Goal: Complete application form

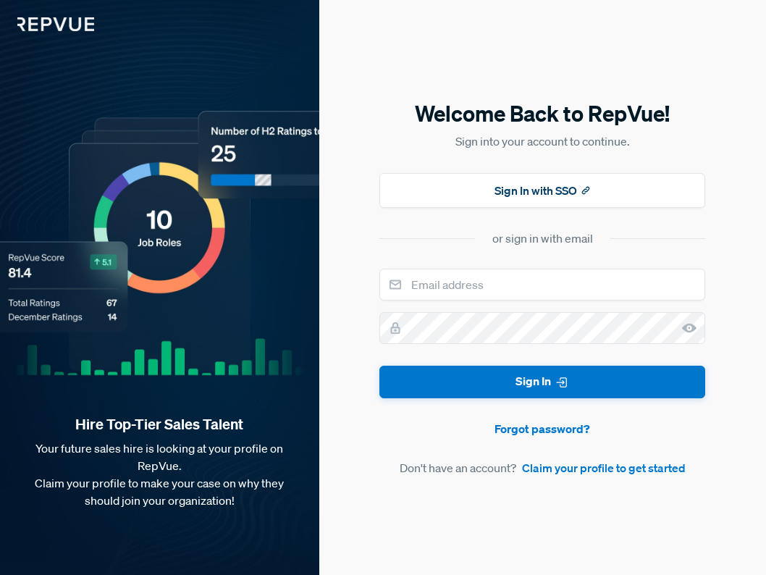
click at [467, 288] on input "email" at bounding box center [542, 285] width 326 height 32
type input "[EMAIL_ADDRESS][DOMAIN_NAME]"
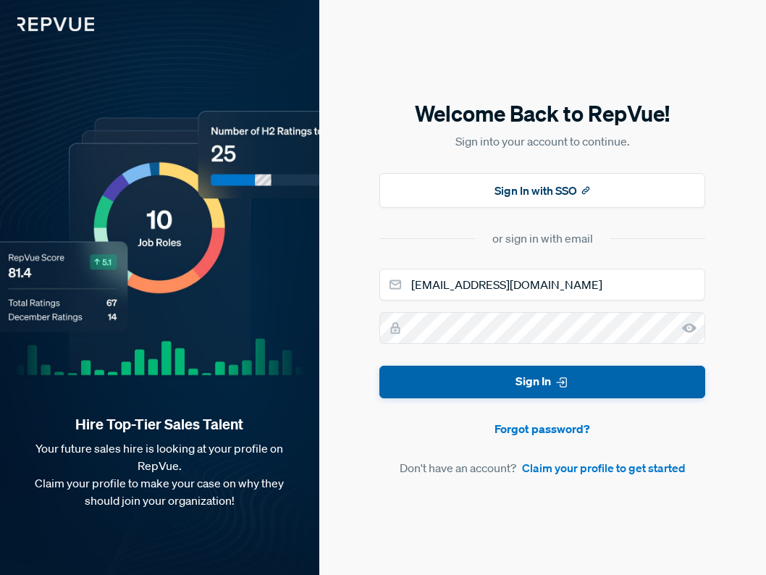
click at [555, 385] on icon "submit" at bounding box center [562, 382] width 14 height 14
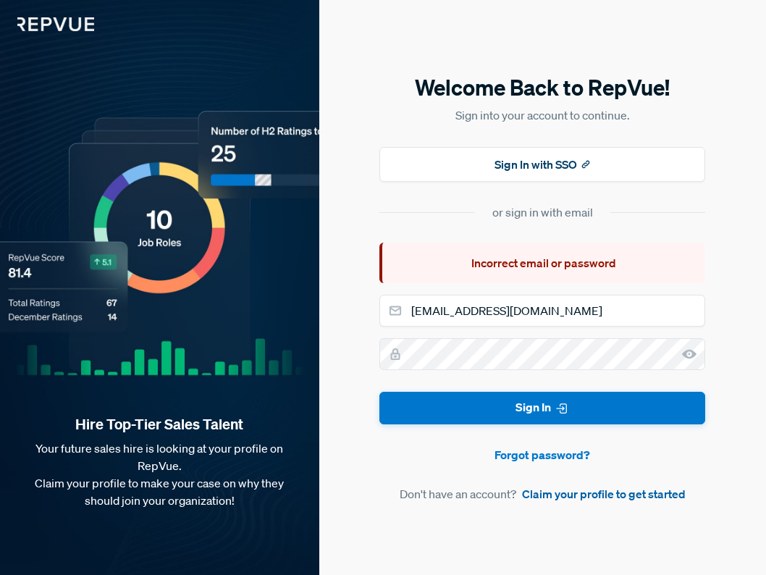
click at [562, 492] on link "Claim your profile to get started" at bounding box center [604, 493] width 164 height 17
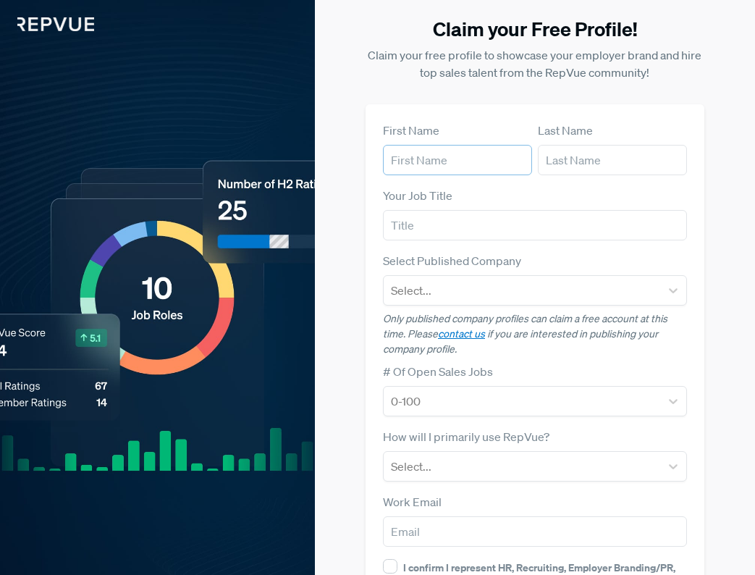
click at [493, 161] on input "text" at bounding box center [457, 160] width 149 height 30
type input "[PERSON_NAME]"
click at [569, 169] on input "text" at bounding box center [612, 160] width 149 height 30
type input "Stewa"
drag, startPoint x: 457, startPoint y: 164, endPoint x: 323, endPoint y: 161, distance: 134.0
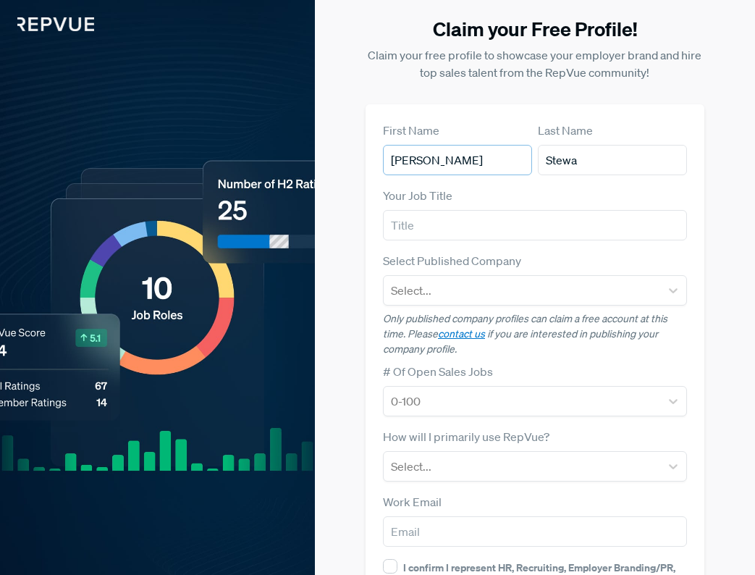
click at [324, 161] on div "Claim your Free Profile! Claim your free profile to showcase your employer bran…" at bounding box center [535, 368] width 423 height 736
type input "[PERSON_NAME]"
drag, startPoint x: 598, startPoint y: 159, endPoint x: 487, endPoint y: 158, distance: 110.8
click at [487, 159] on article "First Name [PERSON_NAME] Last Name Stewa" at bounding box center [535, 149] width 304 height 54
type input "[PERSON_NAME]"
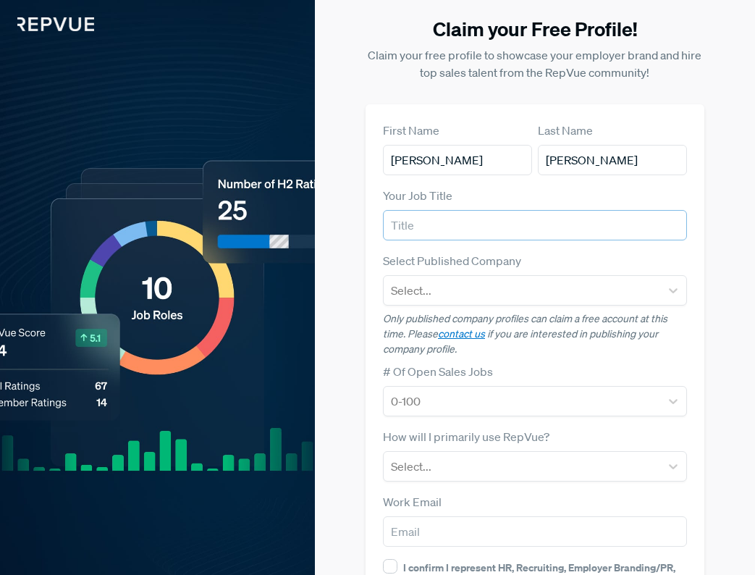
click at [466, 219] on input "text" at bounding box center [535, 225] width 304 height 30
type input "PO"
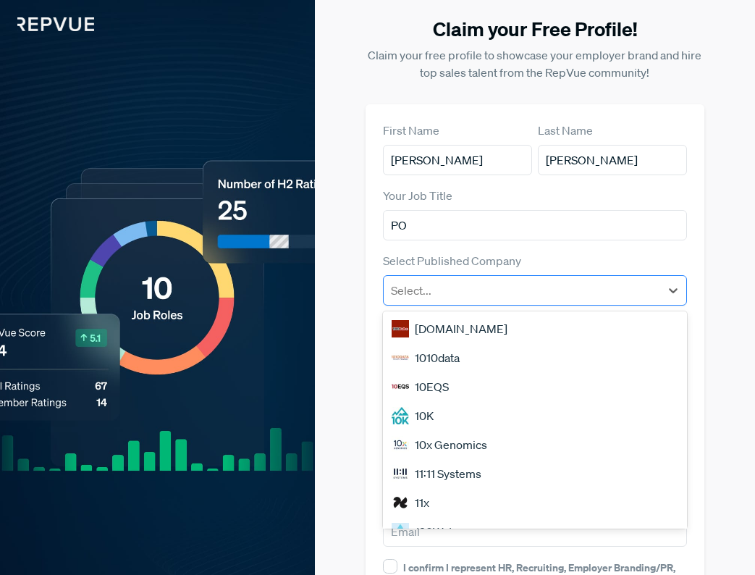
click at [479, 290] on div at bounding box center [522, 290] width 262 height 20
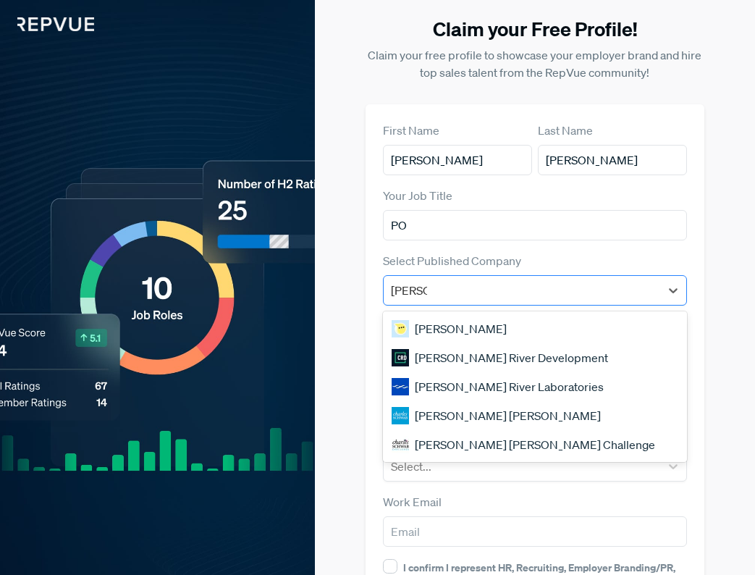
type input "[PERSON_NAME]"
click at [488, 422] on div "[PERSON_NAME] [PERSON_NAME]" at bounding box center [535, 415] width 304 height 29
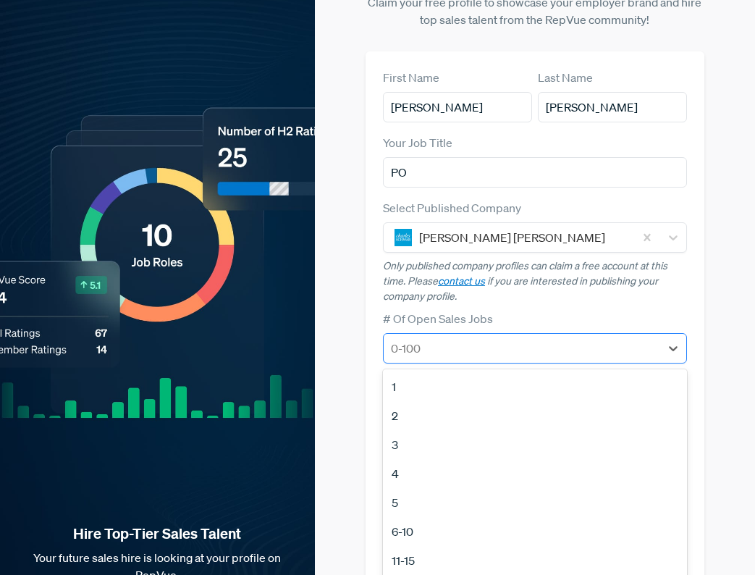
click at [492, 363] on div "1, 1 of 12. 12 results available. Use Up and Down to choose options, press Ente…" at bounding box center [535, 348] width 304 height 30
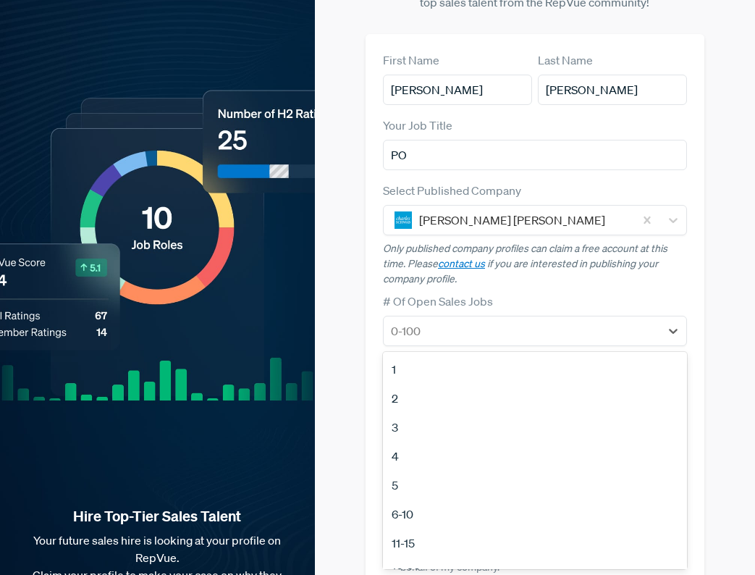
scroll to position [136, 0]
click at [471, 526] on div "100+" at bounding box center [535, 522] width 304 height 29
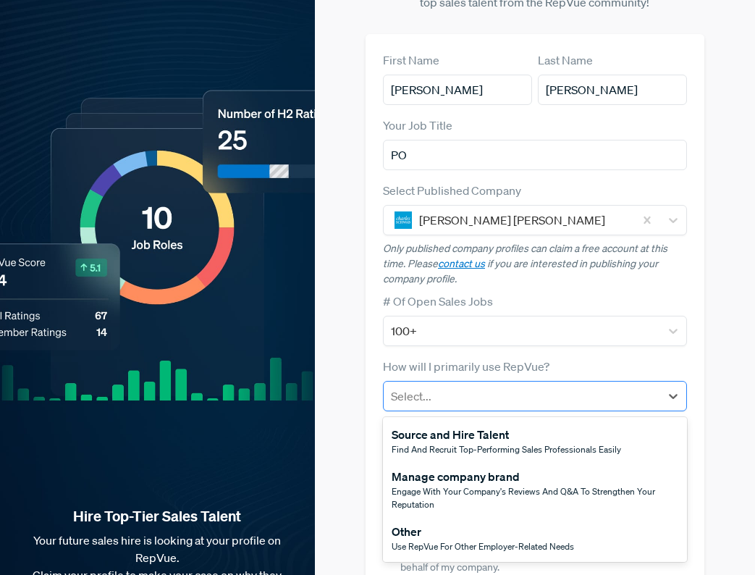
click at [507, 400] on div at bounding box center [522, 396] width 262 height 20
click at [523, 531] on div "Other" at bounding box center [483, 531] width 182 height 17
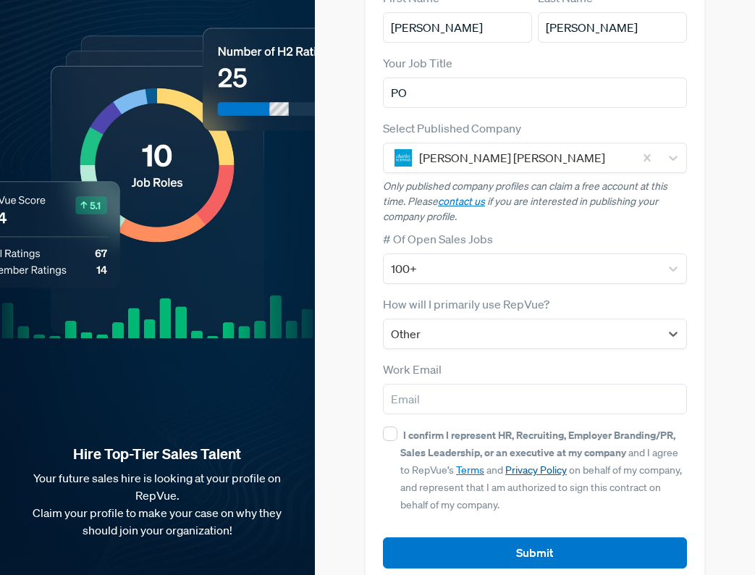
scroll to position [145, 0]
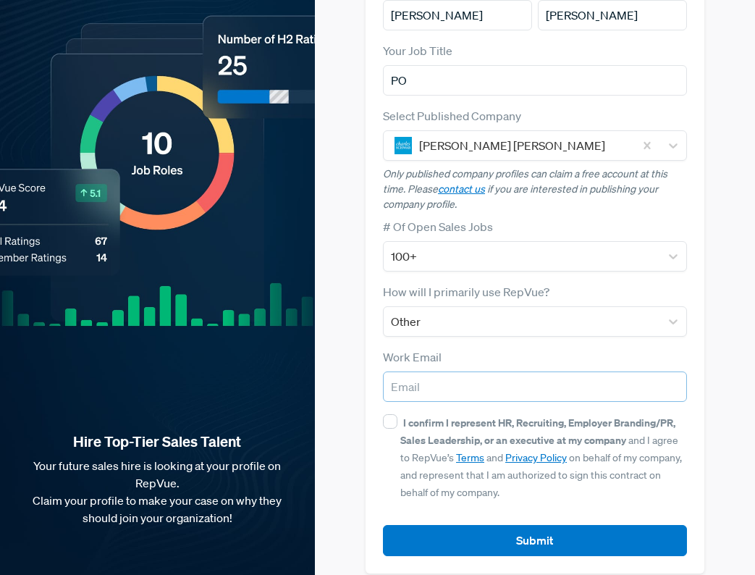
click at [507, 389] on input "email" at bounding box center [535, 386] width 304 height 30
type input "[EMAIL_ADDRESS][DOMAIN_NAME]"
click at [390, 418] on input "I confirm I represent HR, Recruiting, Employer Branding/PR, Sales Leadership, o…" at bounding box center [390, 421] width 14 height 14
checkbox input "true"
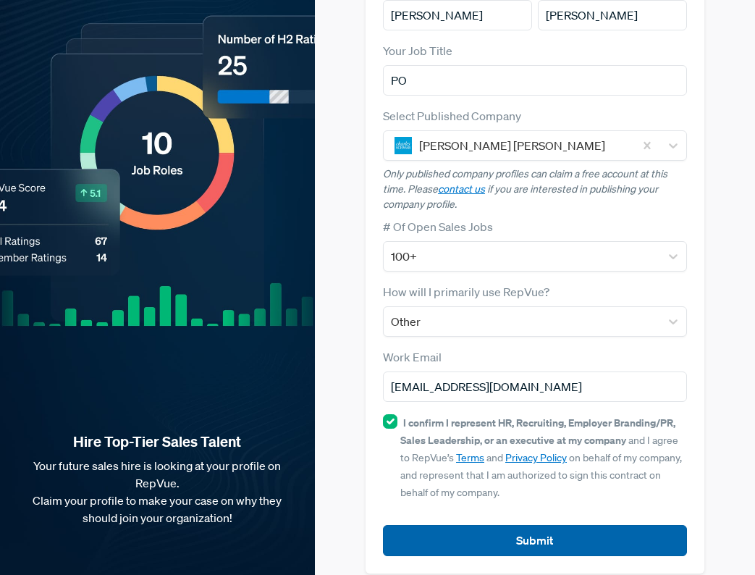
click at [523, 536] on button "Submit" at bounding box center [535, 540] width 304 height 31
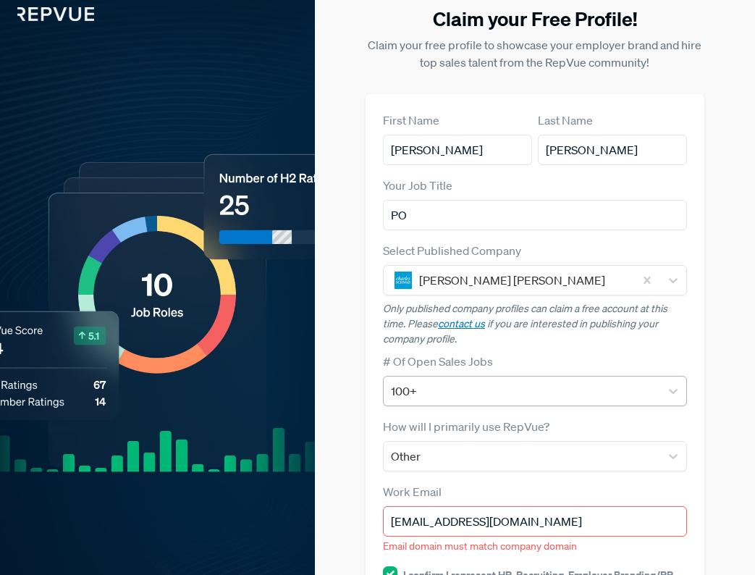
scroll to position [12, 0]
